Goal: Find specific fact: Find specific fact

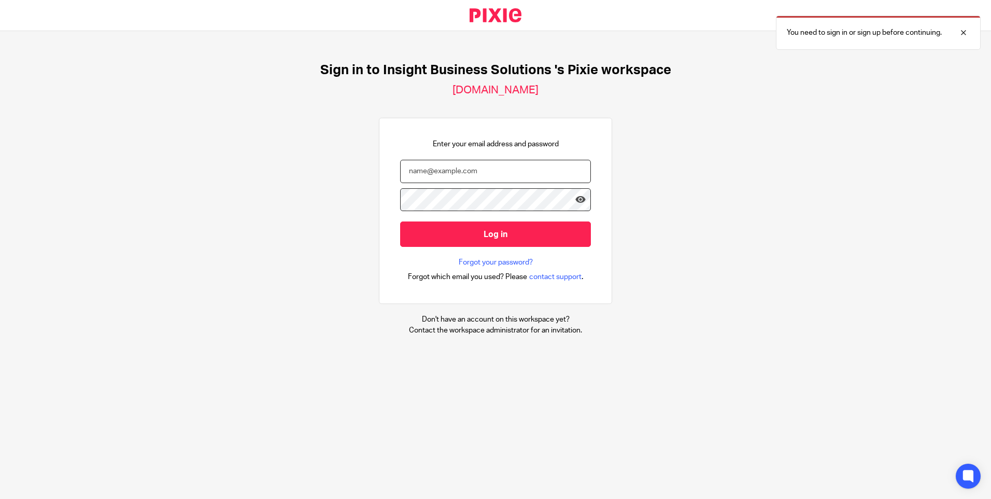
click at [458, 176] on input "email" at bounding box center [495, 171] width 191 height 23
type input "tracey.disley@insightbusinesssolutions.co.uk"
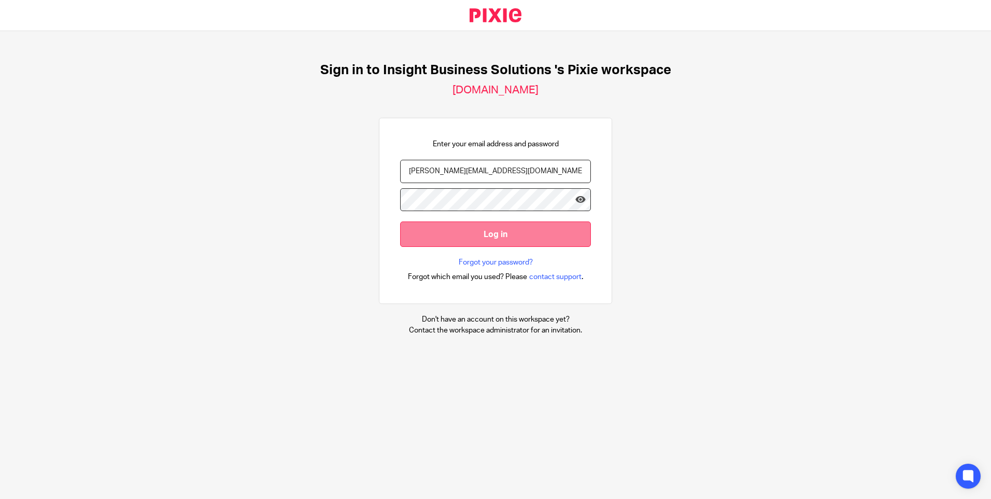
click at [502, 238] on input "Log in" at bounding box center [495, 233] width 191 height 25
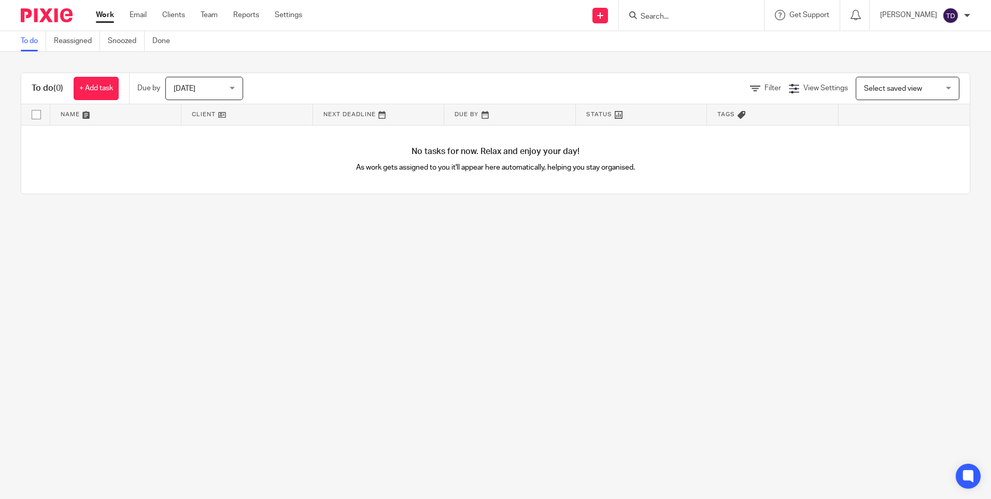
click at [686, 17] on input "Search" at bounding box center [686, 16] width 93 height 9
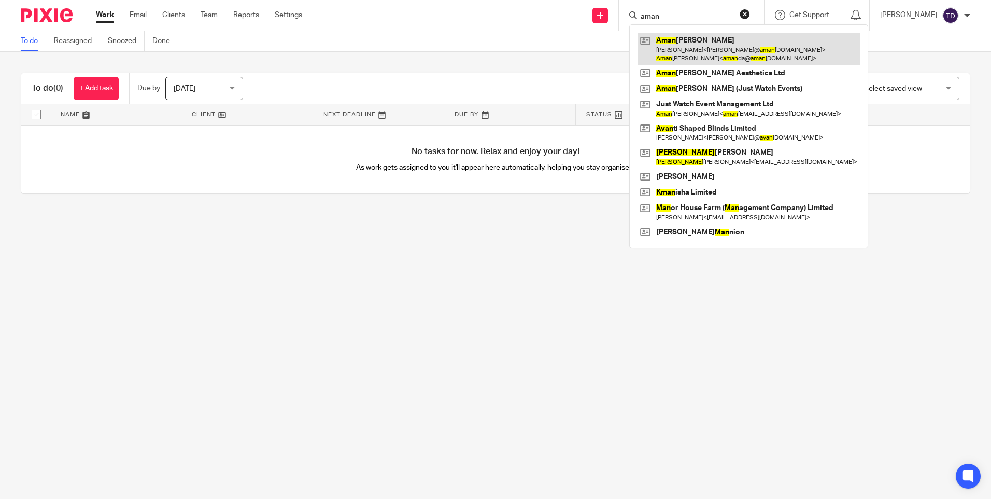
type input "aman"
click at [698, 36] on link at bounding box center [749, 49] width 222 height 32
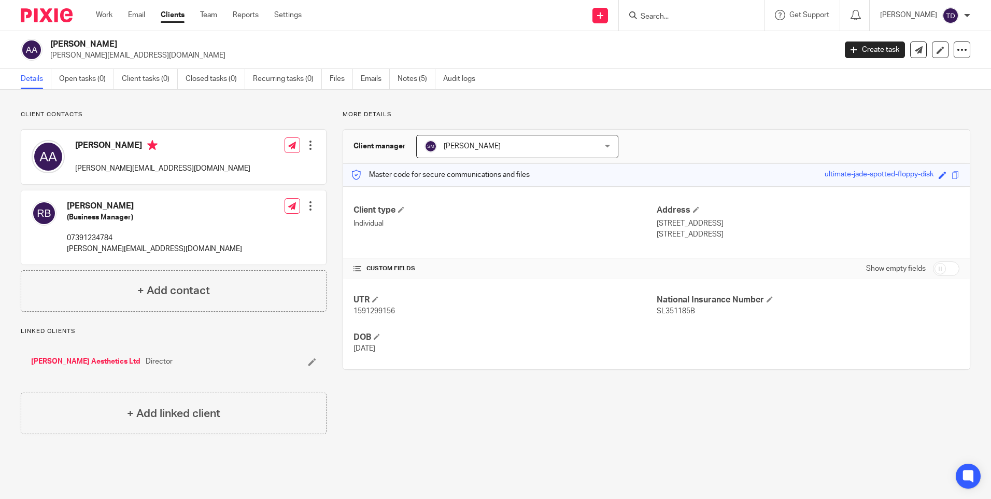
click at [53, 360] on link "[PERSON_NAME] Aesthetics Ltd" at bounding box center [85, 361] width 109 height 10
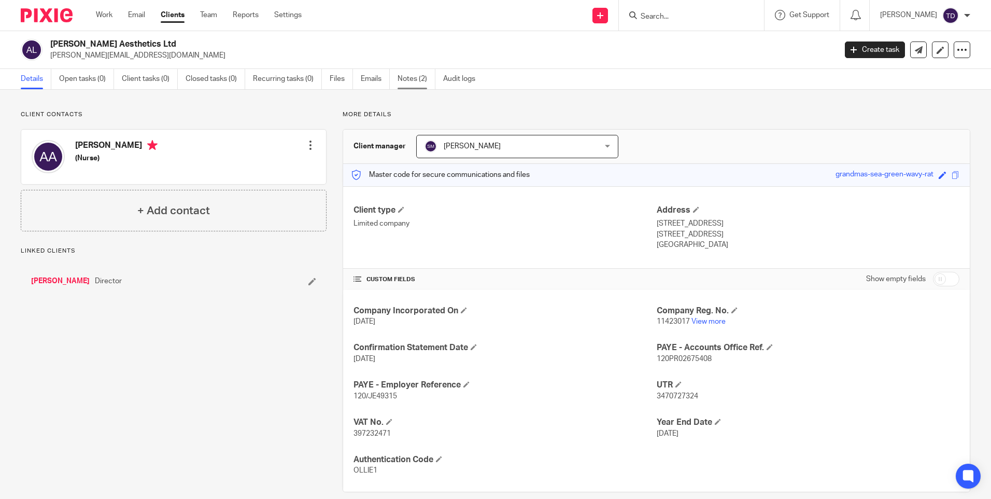
click at [404, 80] on link "Notes (2)" at bounding box center [417, 79] width 38 height 20
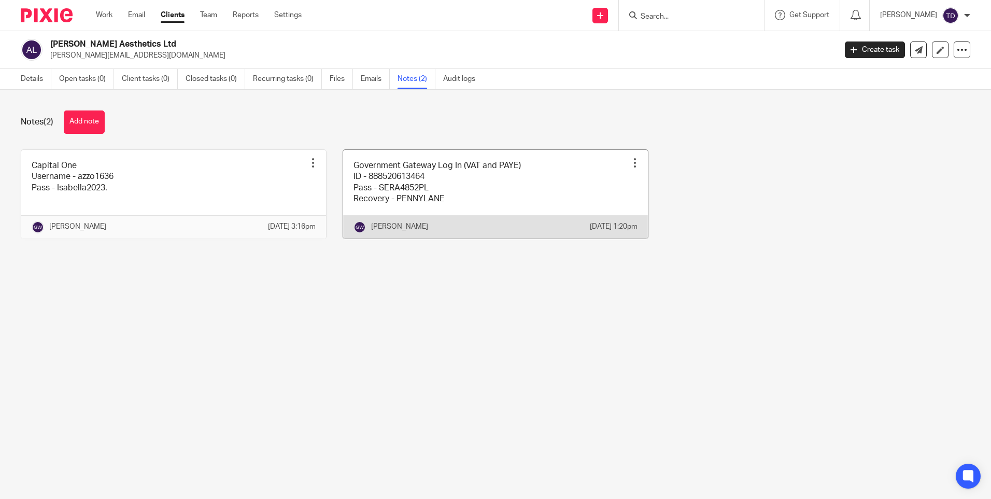
click at [502, 205] on link at bounding box center [495, 194] width 305 height 89
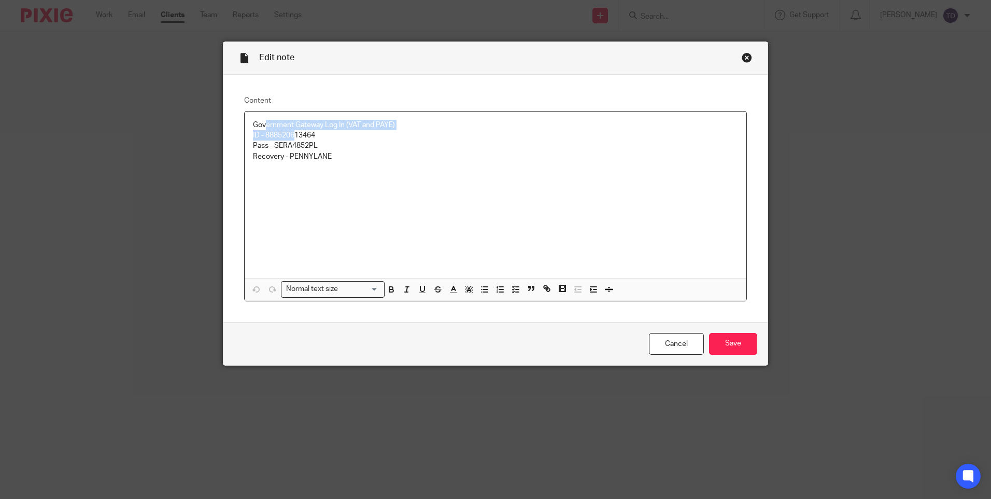
drag, startPoint x: 262, startPoint y: 130, endPoint x: 290, endPoint y: 133, distance: 28.7
click at [290, 133] on div "Government Gateway Log In (VAT and PAYE) ID - 888520613464 Pass - SERA4852PL Re…" at bounding box center [496, 194] width 502 height 166
click at [402, 167] on div "Government Gateway Log In (VAT and PAYE) ID - 888520613464 Pass - SERA4852PL Re…" at bounding box center [496, 194] width 502 height 166
drag, startPoint x: 264, startPoint y: 135, endPoint x: 314, endPoint y: 134, distance: 50.3
click at [314, 134] on p "ID - 888520613464" at bounding box center [495, 135] width 485 height 10
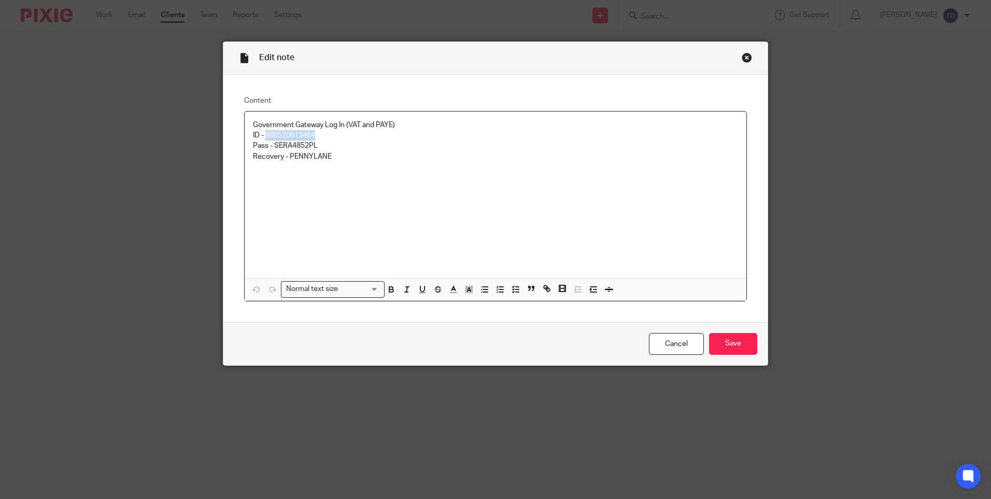
copy p "888520613464"
drag, startPoint x: 270, startPoint y: 143, endPoint x: 319, endPoint y: 144, distance: 48.8
click at [319, 144] on p "Pass - SERA4852PL" at bounding box center [495, 146] width 485 height 10
copy p "SERA4852PL"
click at [674, 342] on link "Cancel" at bounding box center [676, 344] width 55 height 22
